Goal: Task Accomplishment & Management: Use online tool/utility

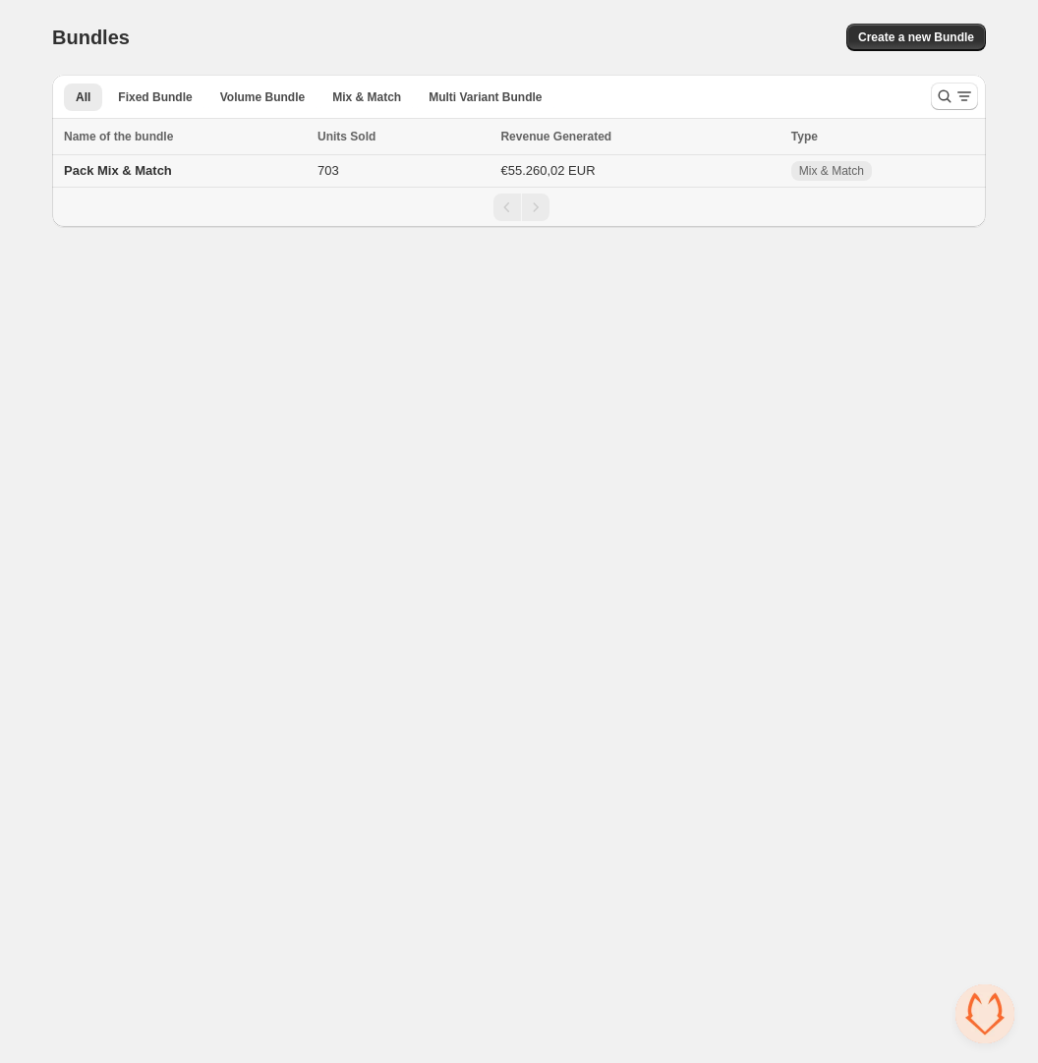
click at [95, 173] on span "Pack Mix & Match" at bounding box center [118, 170] width 108 height 15
